Goal: Task Accomplishment & Management: Manage account settings

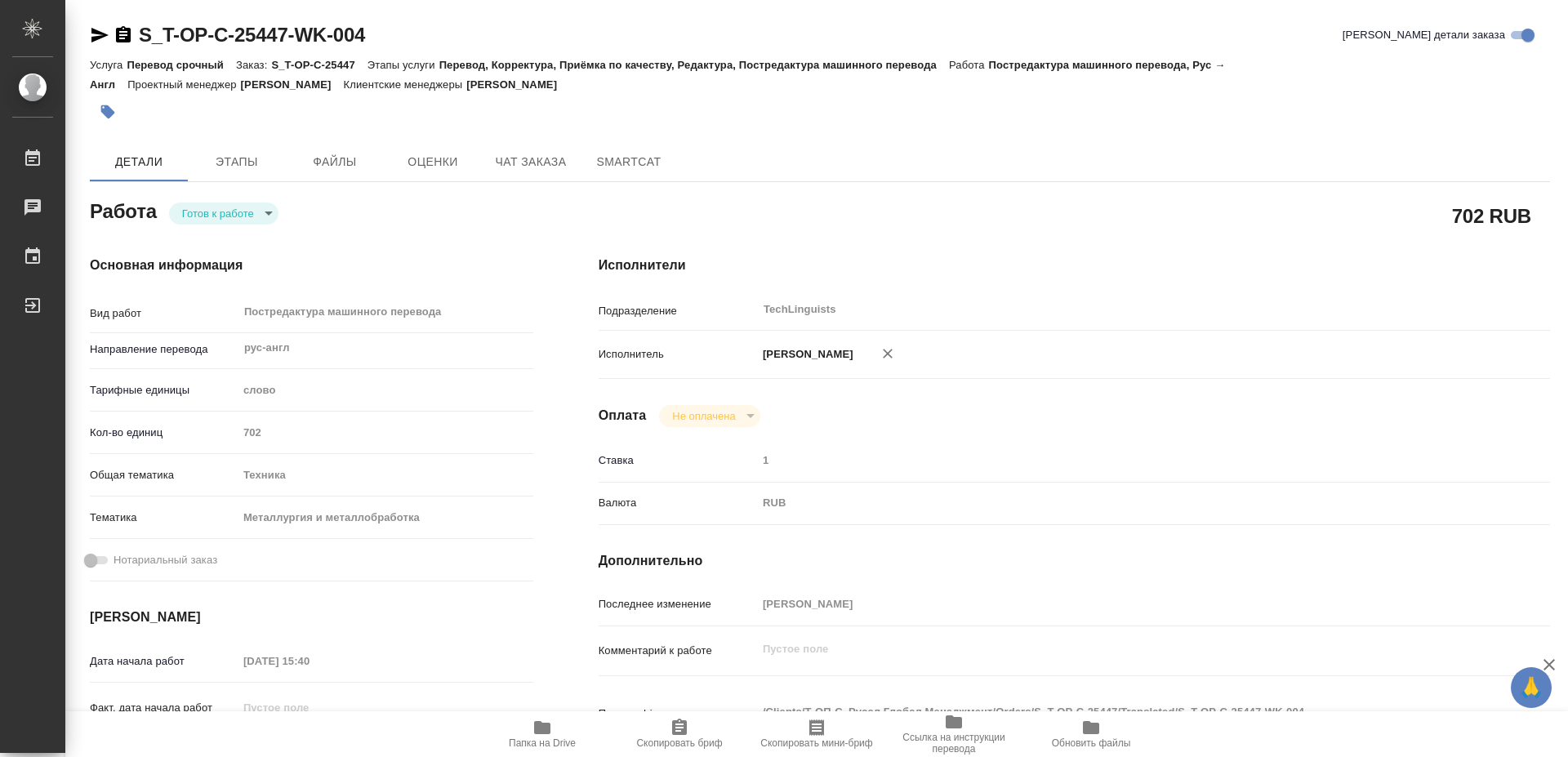
click at [532, 736] on icon "button" at bounding box center [542, 728] width 19 height 19
click at [243, 209] on body "🙏 .cls-1 fill:#fff; AWATERA [PERSON_NAME] 0 Чаты График Выйти S_T-OP-C-25447-WK…" at bounding box center [784, 378] width 1568 height 757
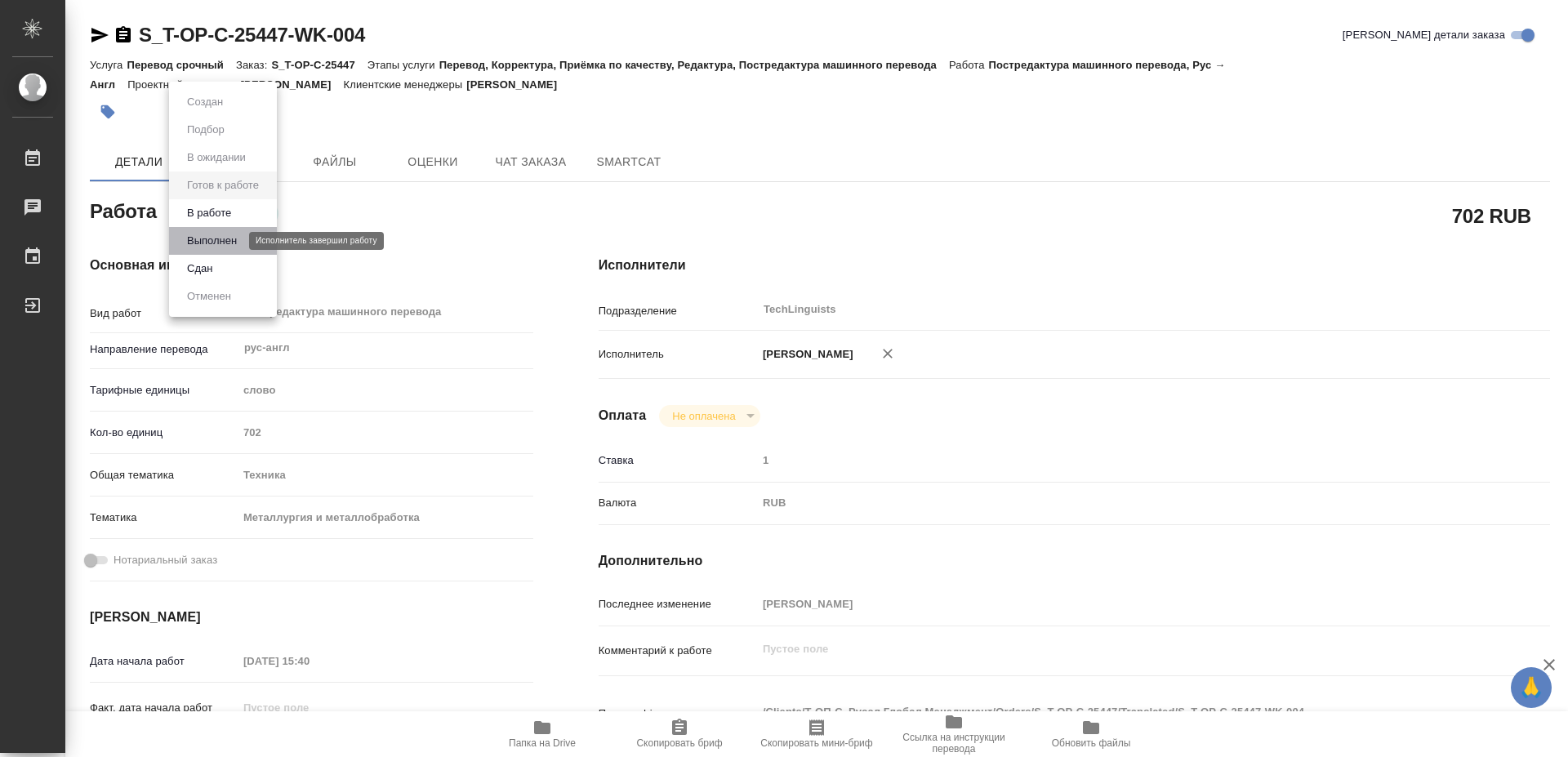
click at [228, 240] on button "Выполнен" at bounding box center [211, 241] width 59 height 18
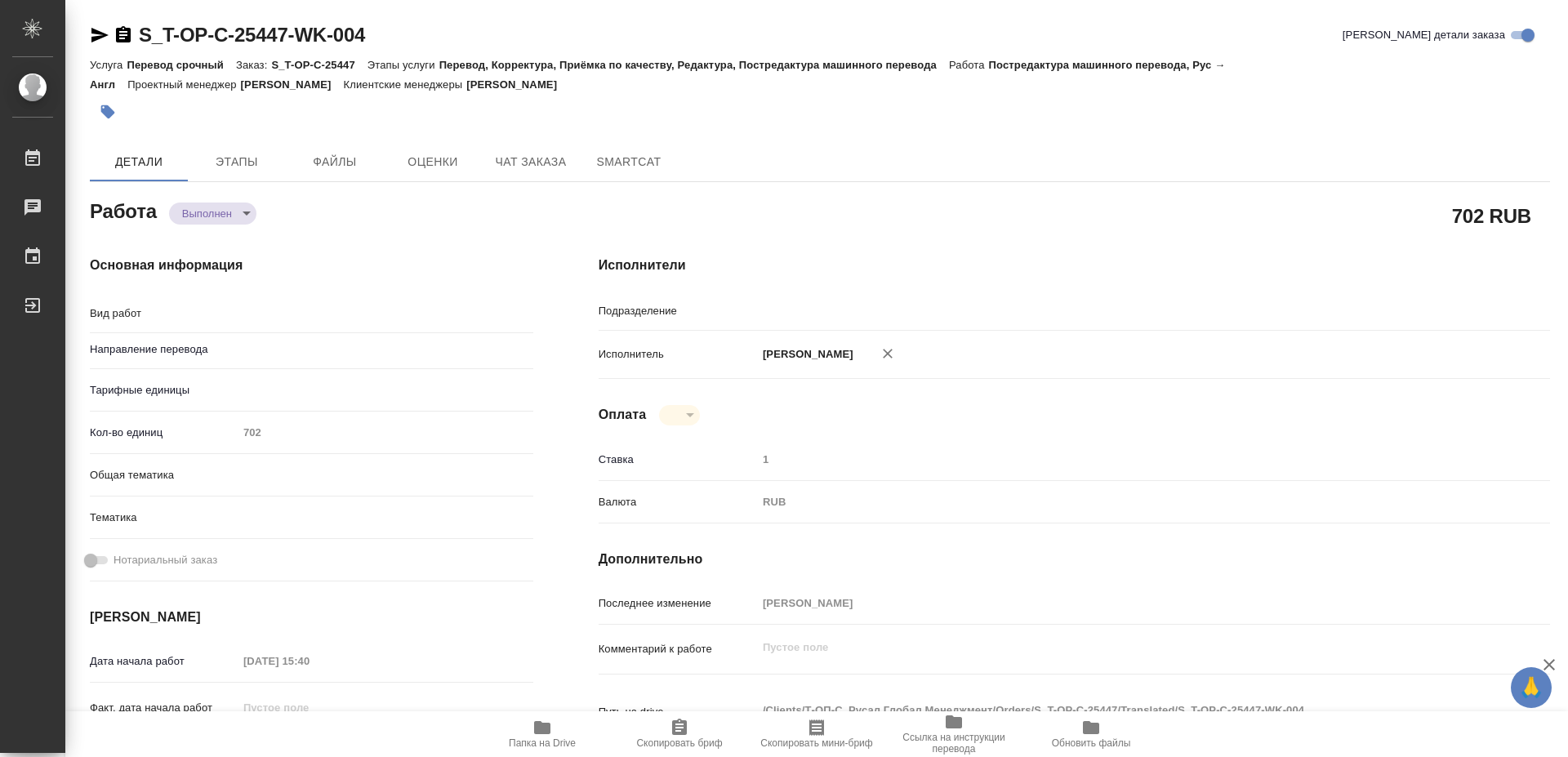
type textarea "x"
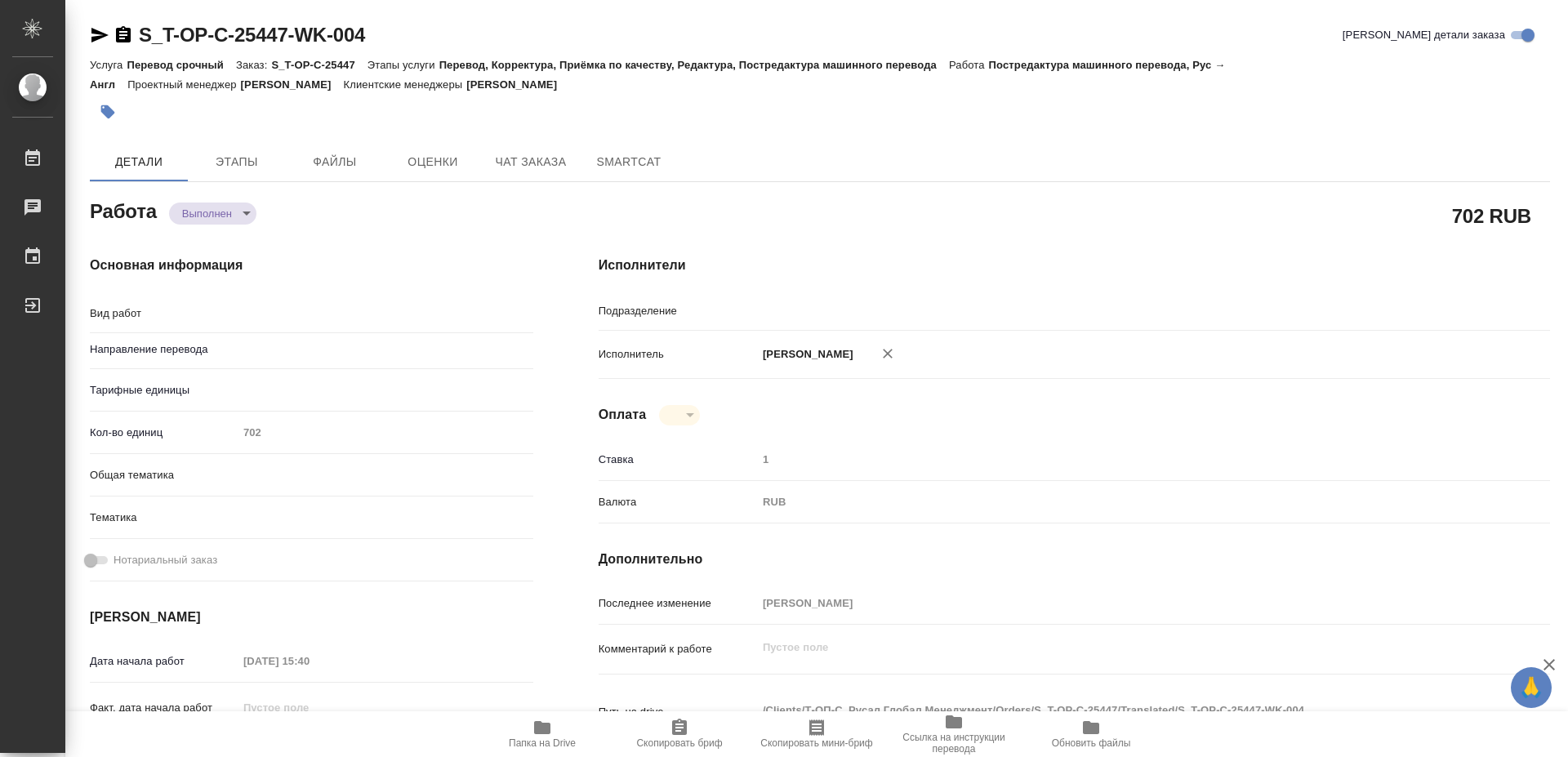
type textarea "x"
type textarea "Постредактура машинного перевода"
type textarea "x"
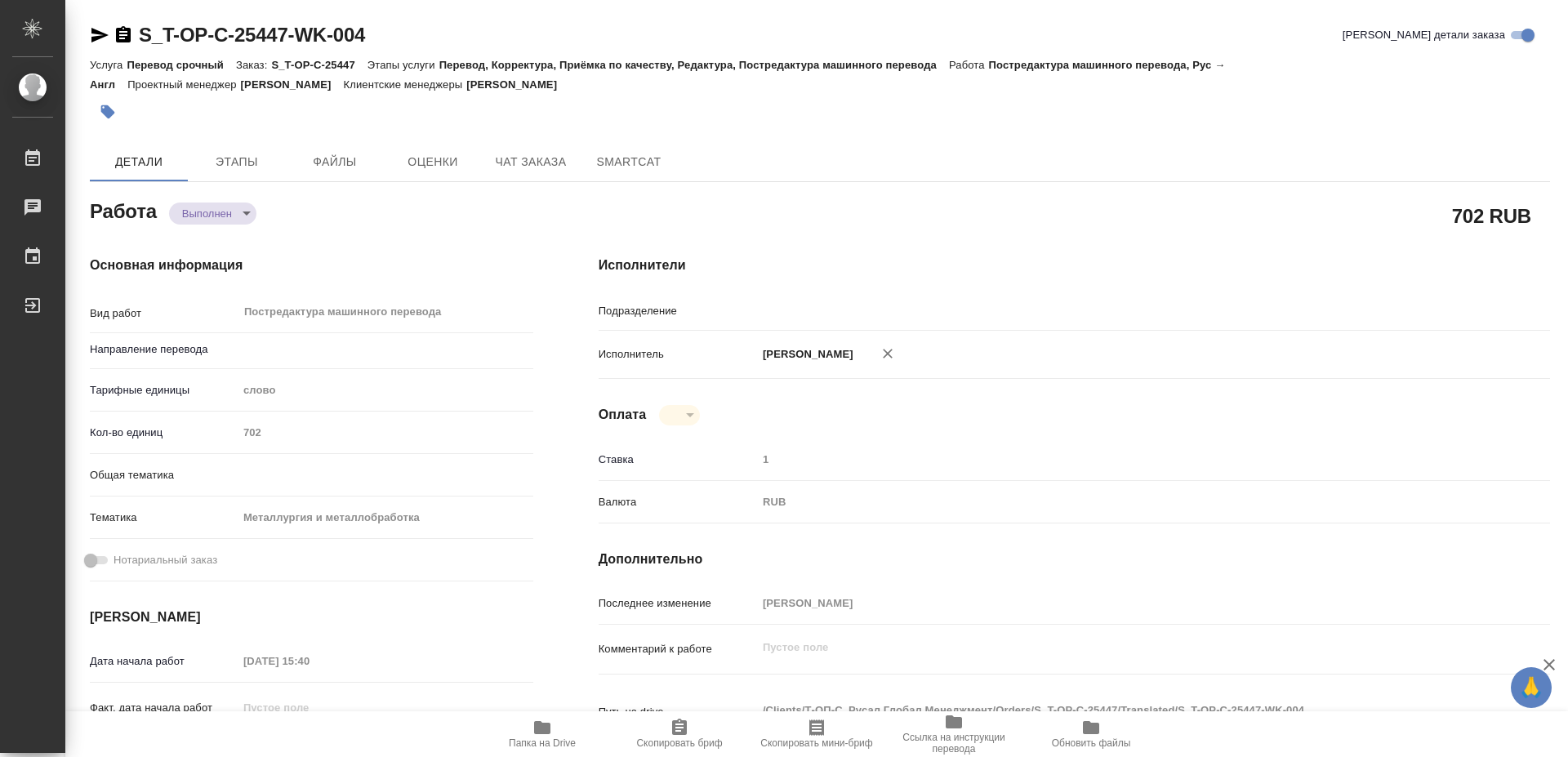
type input "TechLinguists"
type textarea "x"
type input "рус-англ"
type textarea "x"
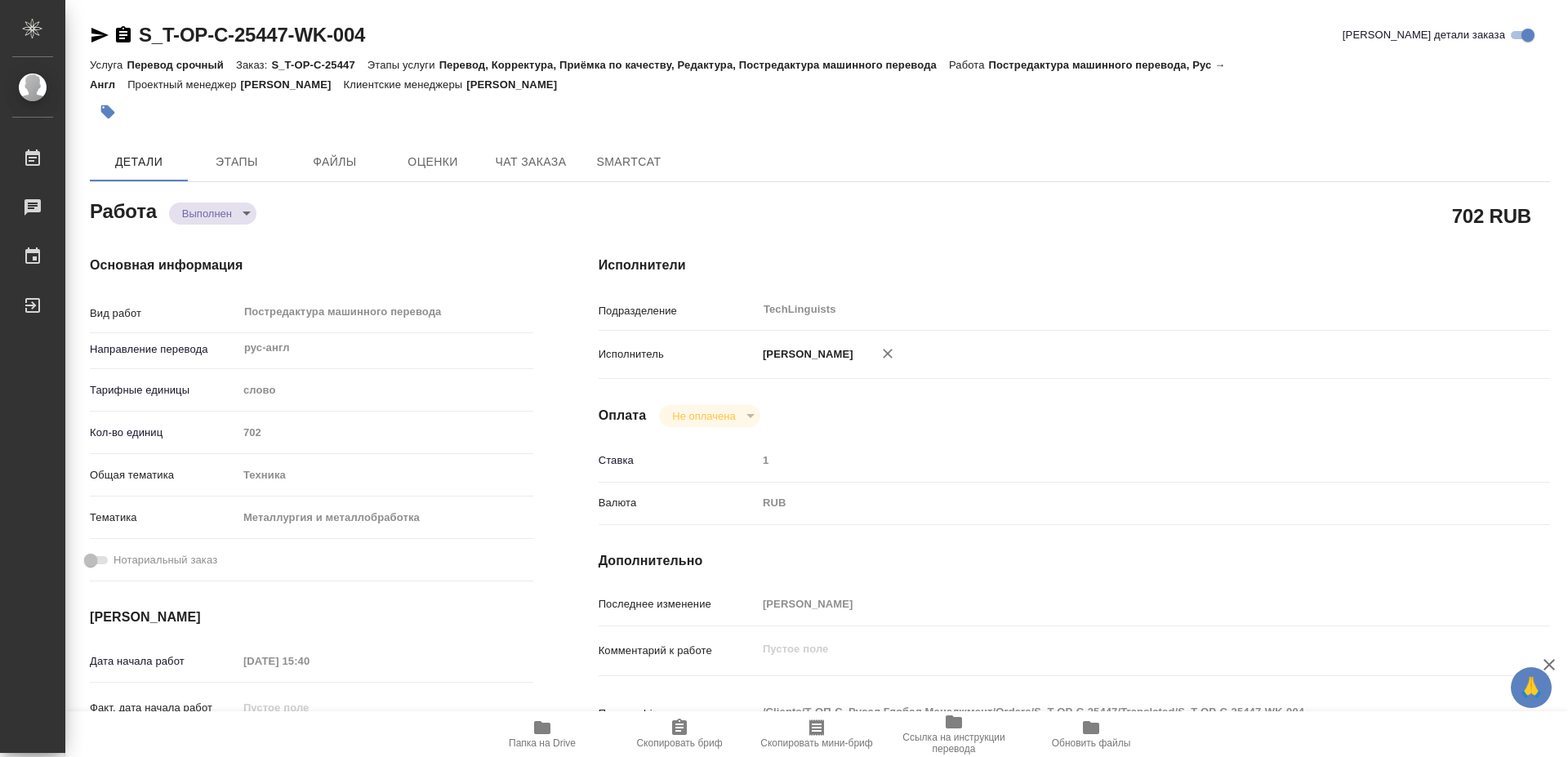
type textarea "x"
